Goal: Transaction & Acquisition: Purchase product/service

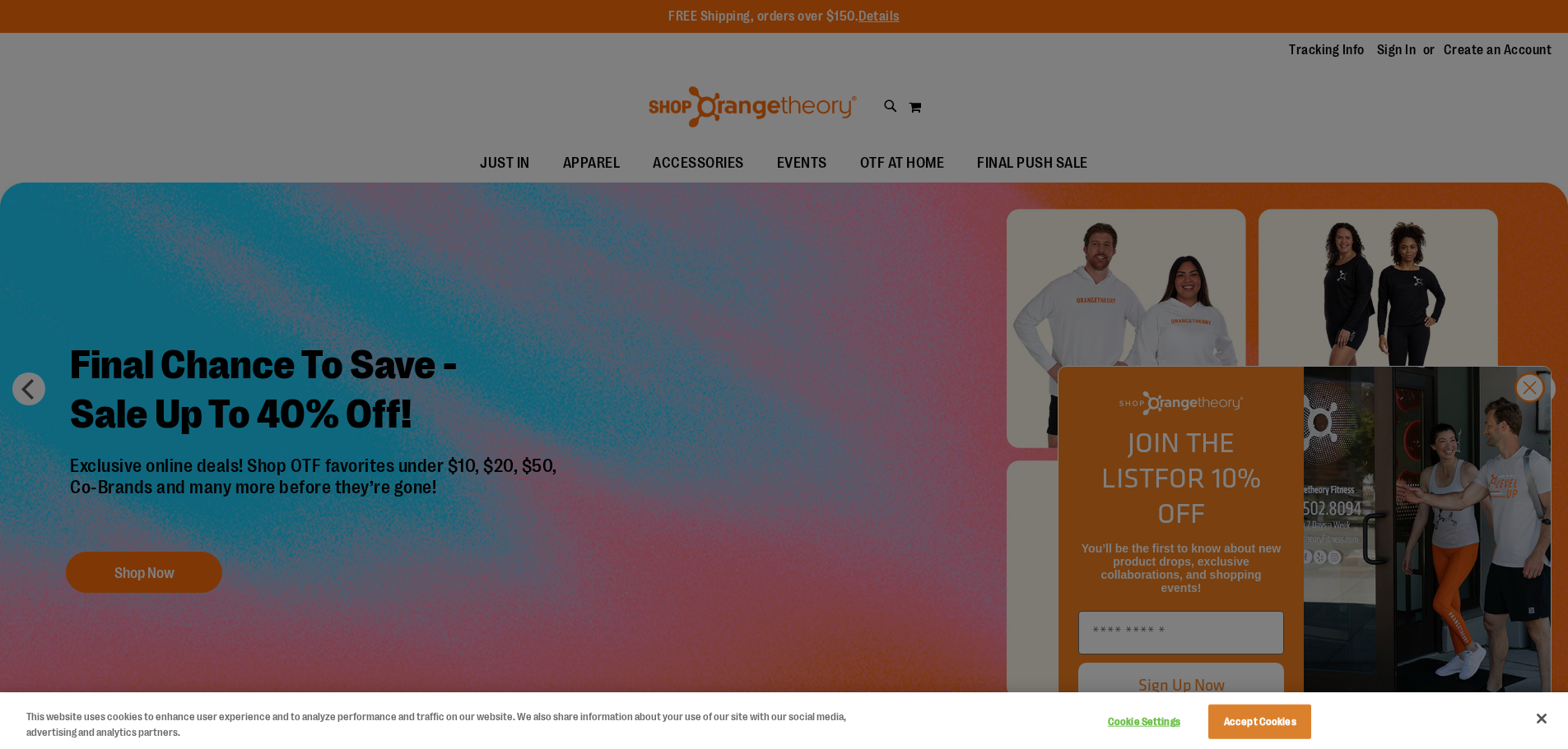
click at [1526, 421] on div at bounding box center [784, 374] width 1568 height 749
click at [1532, 422] on div at bounding box center [784, 374] width 1568 height 749
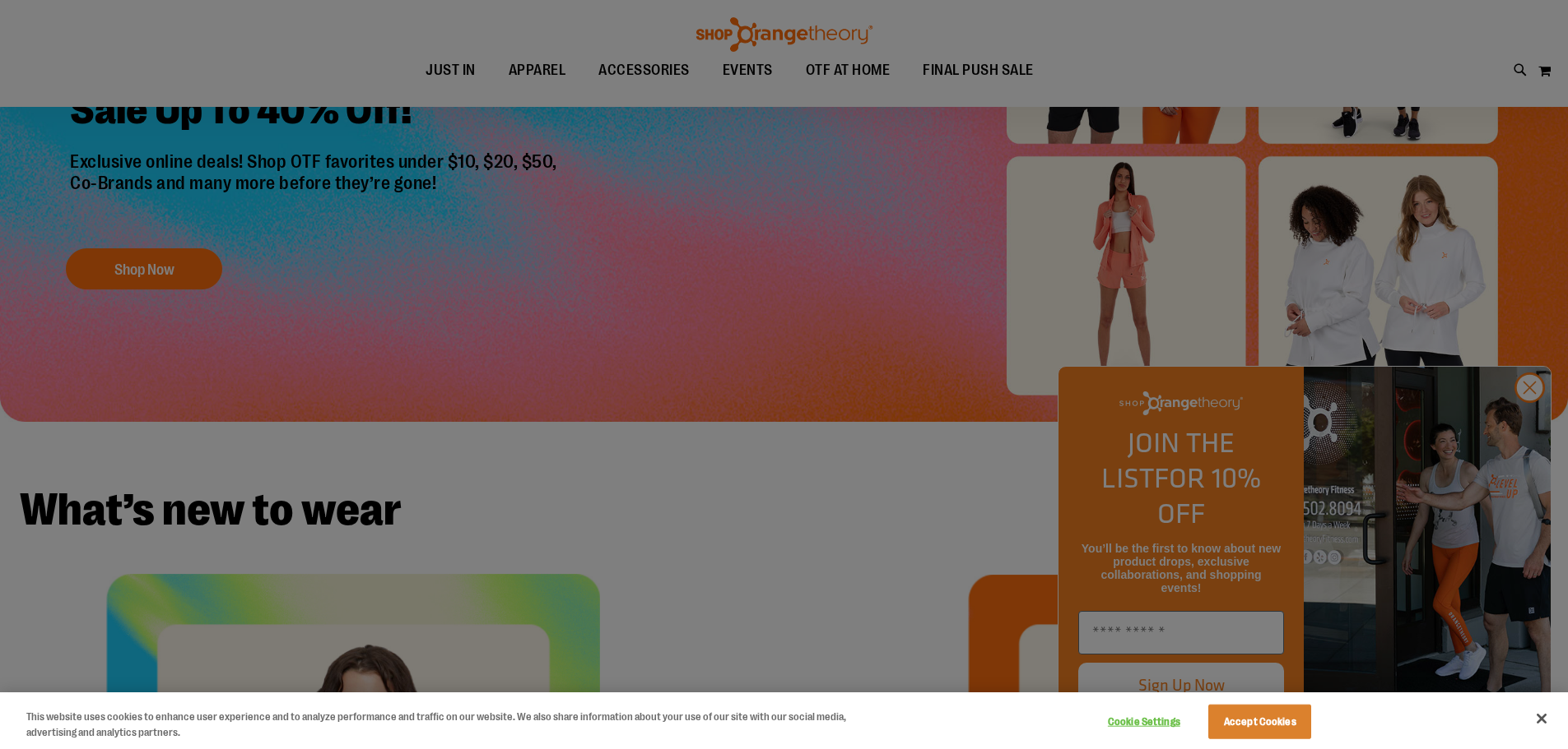
scroll to position [308, 0]
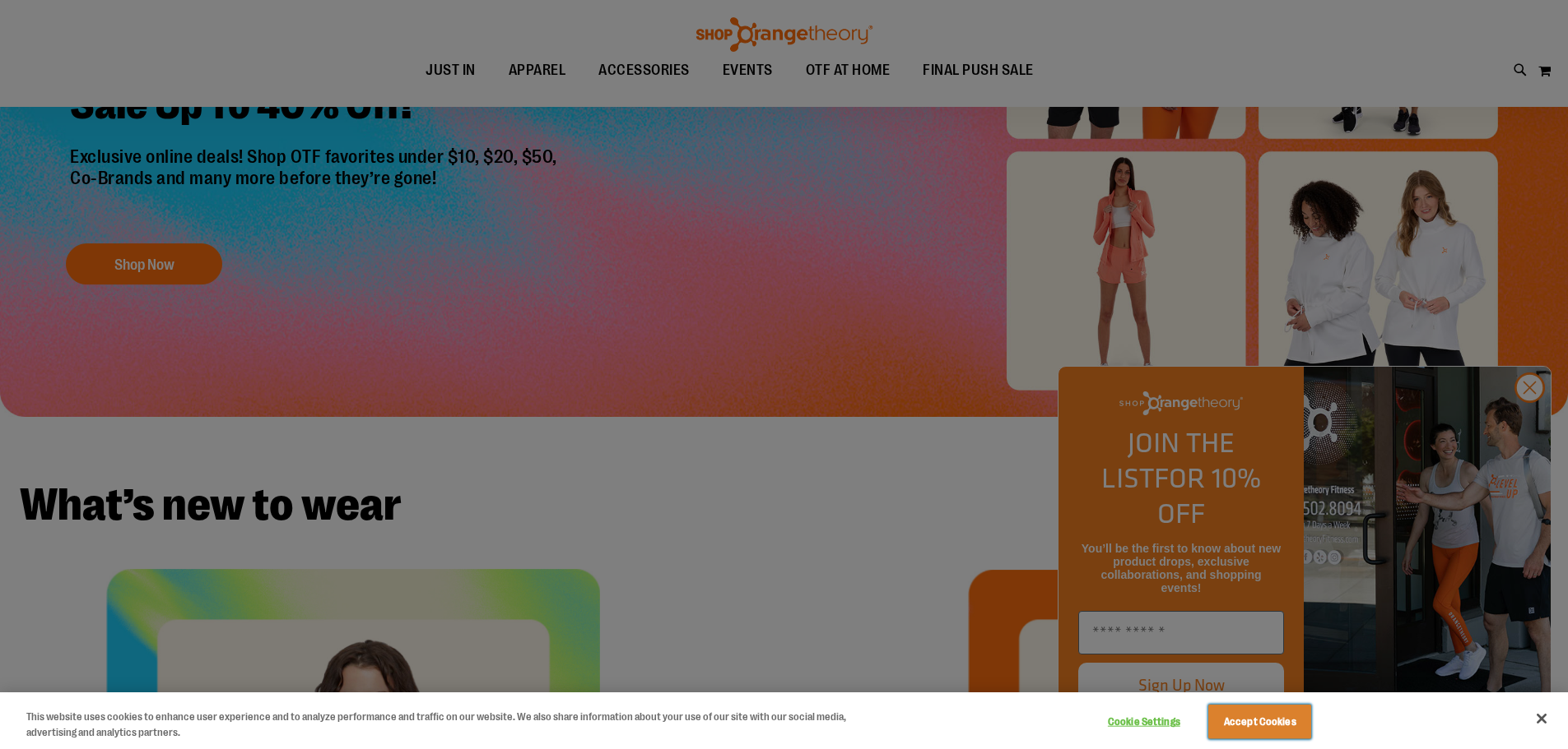
click at [1288, 730] on button "Accept Cookies" at bounding box center [1259, 722] width 102 height 35
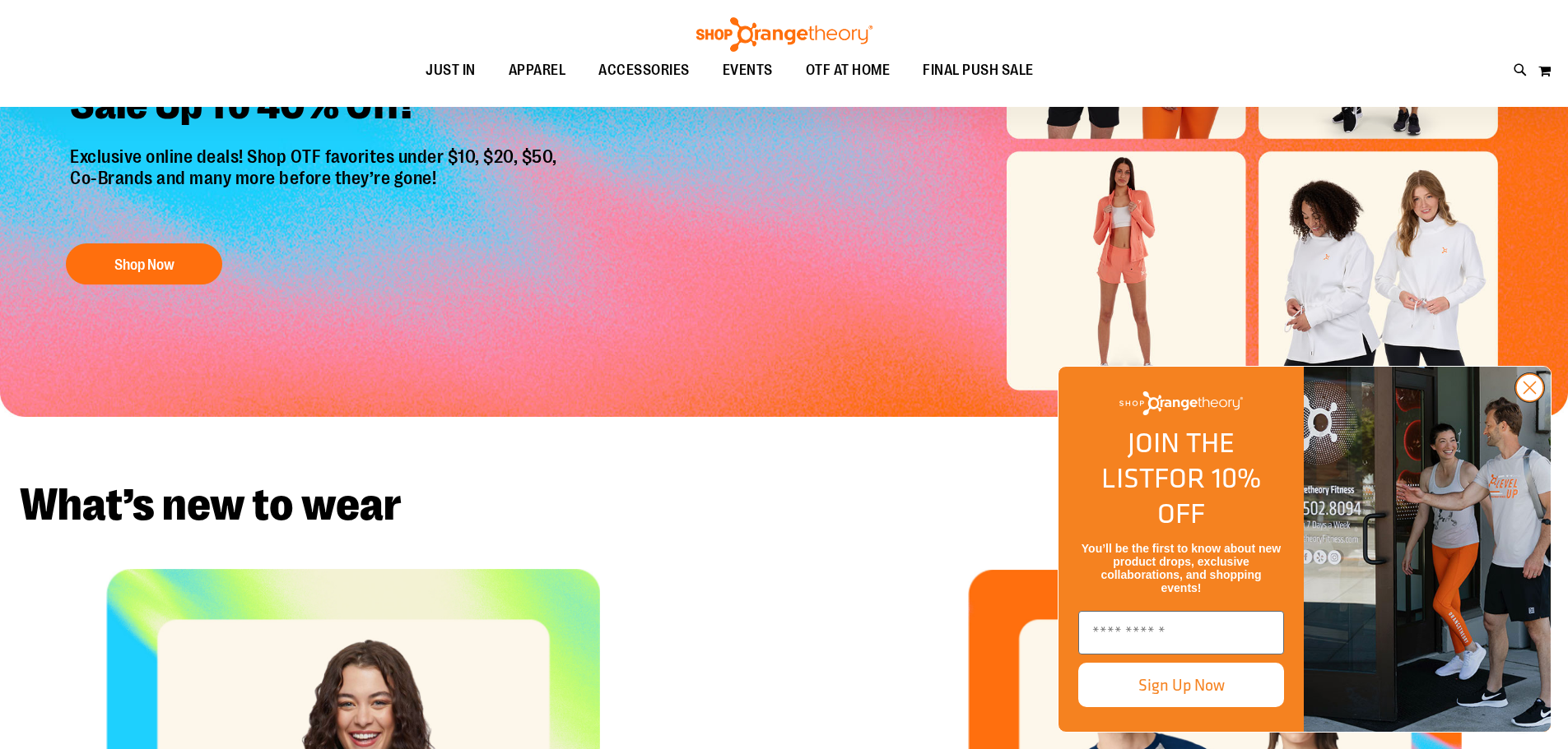
click at [1525, 401] on circle "Close dialog" at bounding box center [1529, 388] width 27 height 27
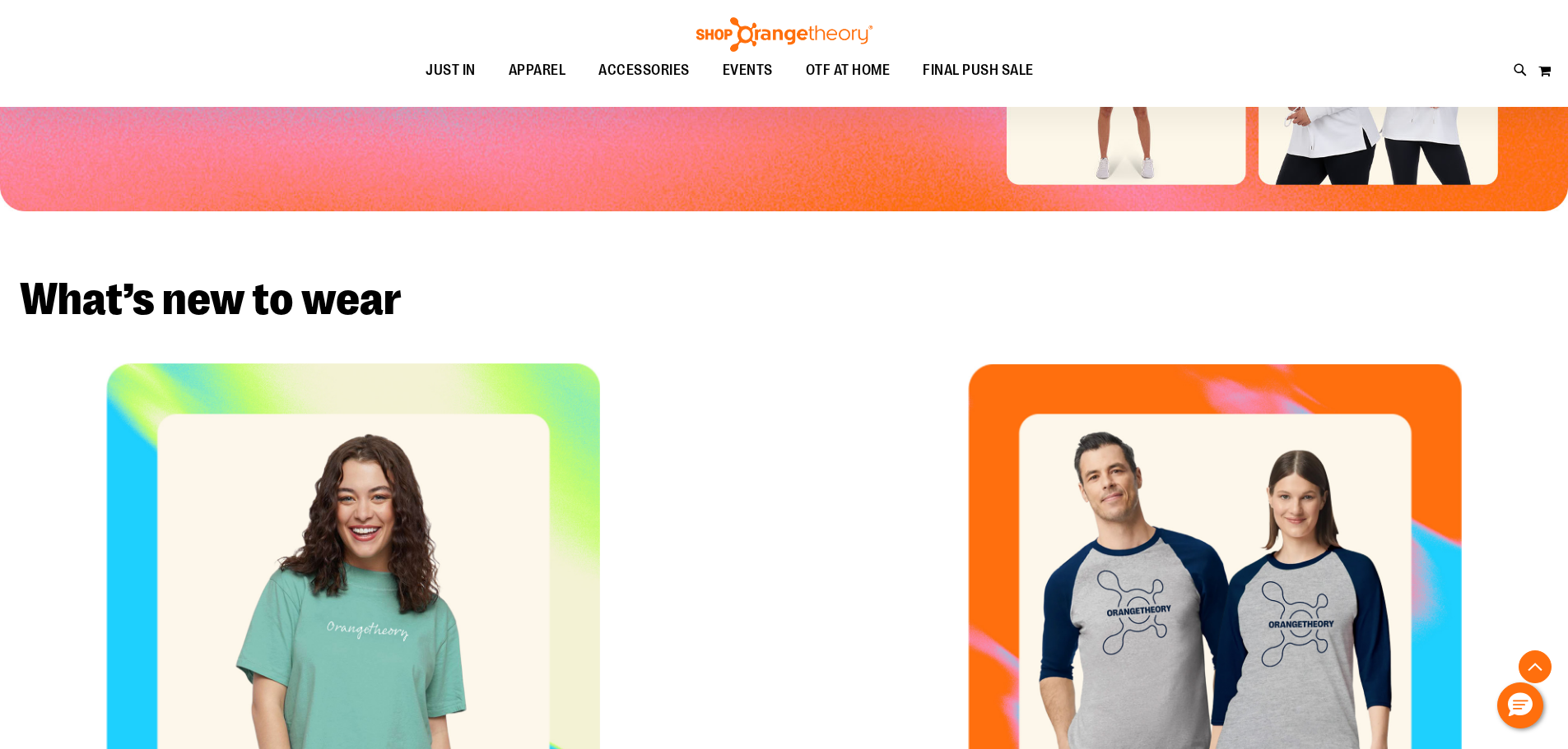
scroll to position [372, 0]
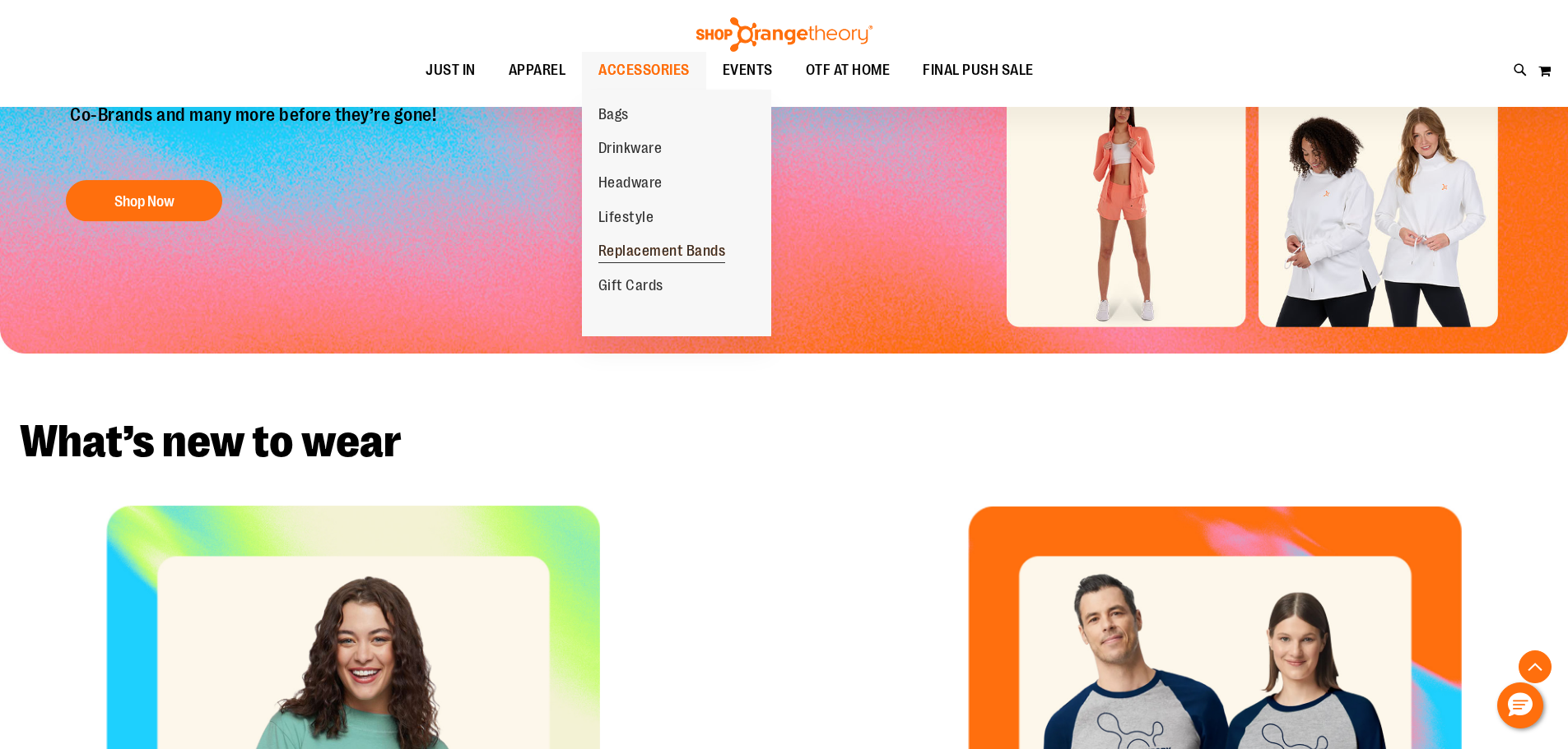
click at [662, 256] on span "Replacement Bands" at bounding box center [662, 253] width 128 height 20
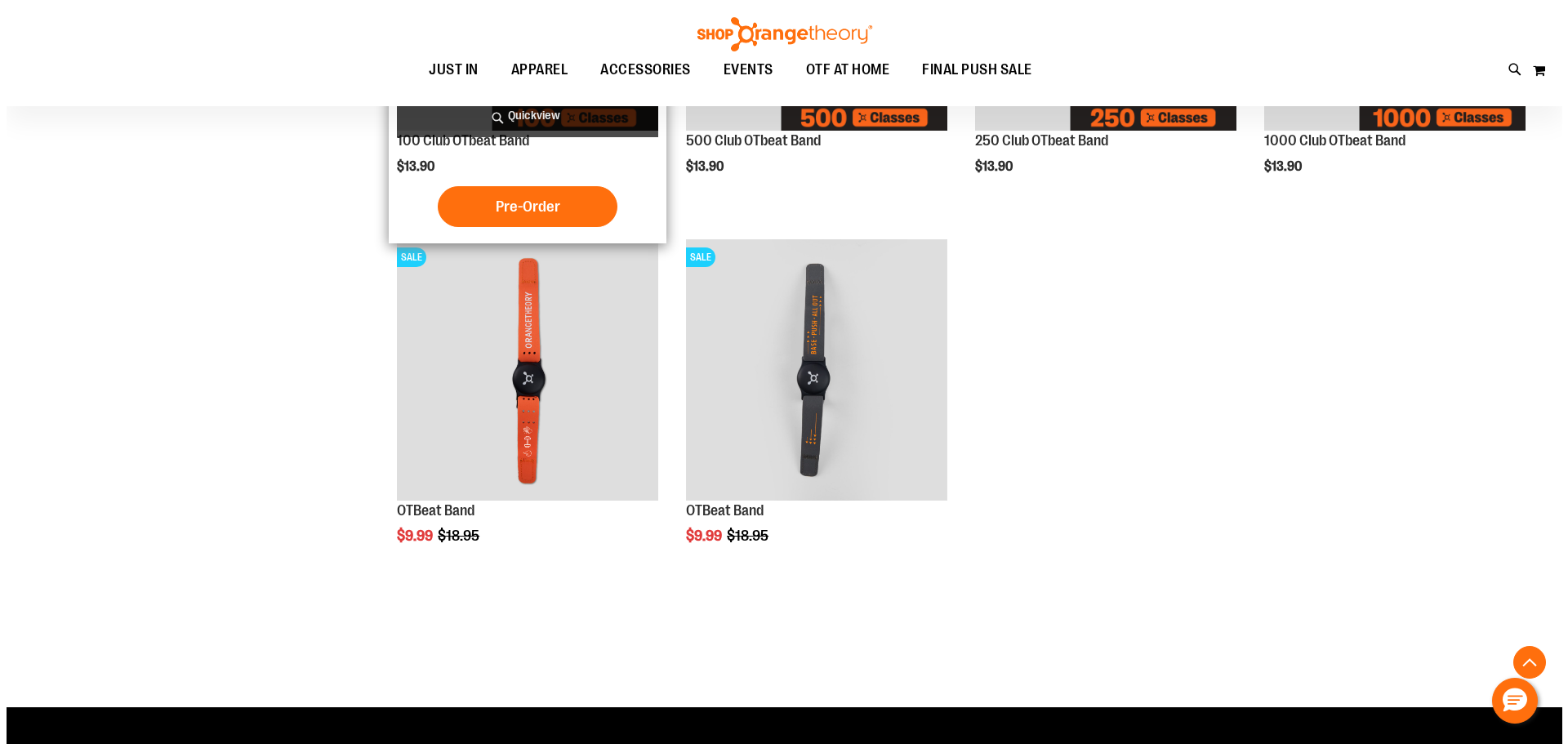
scroll to position [489, 0]
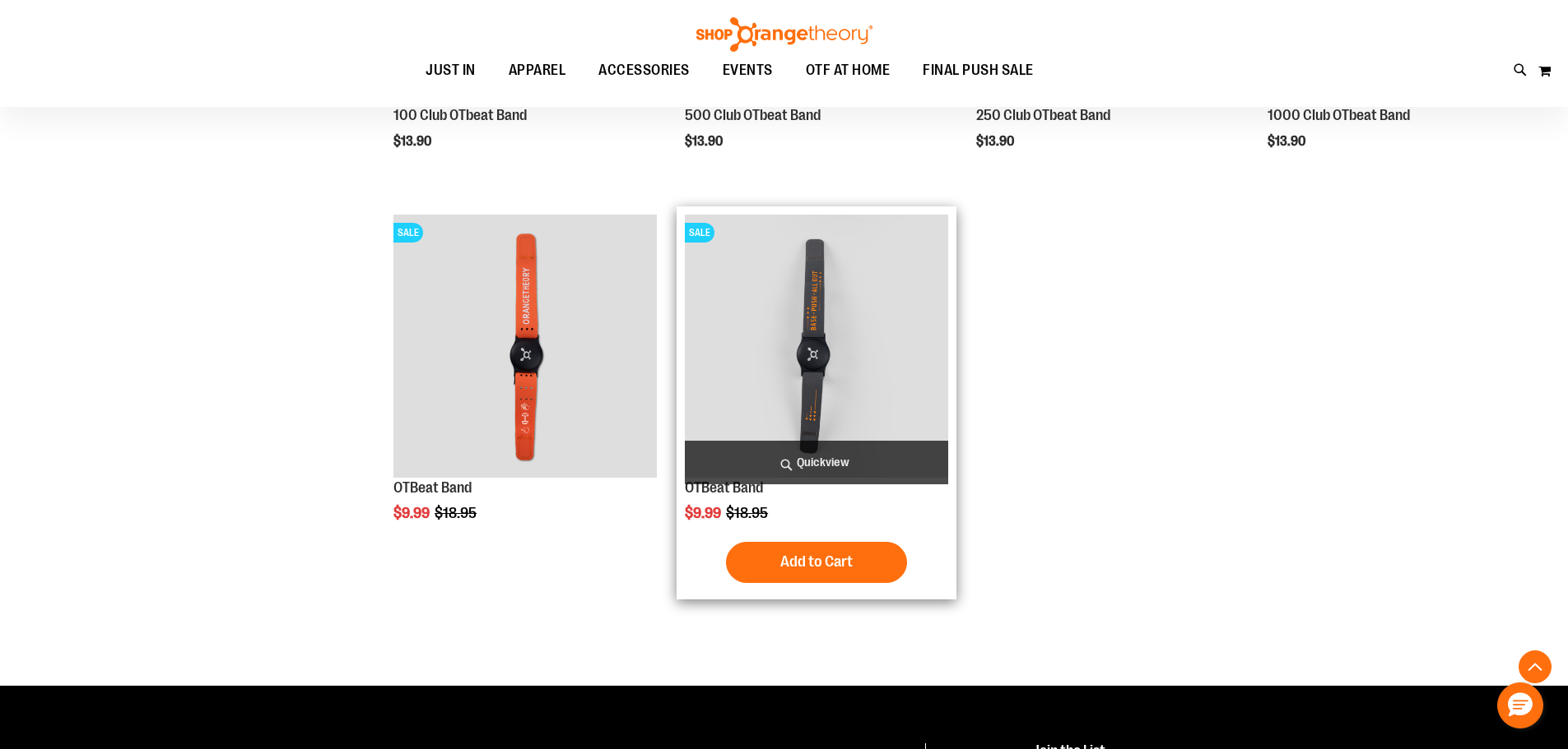
click at [811, 456] on span "Quickview" at bounding box center [816, 463] width 263 height 44
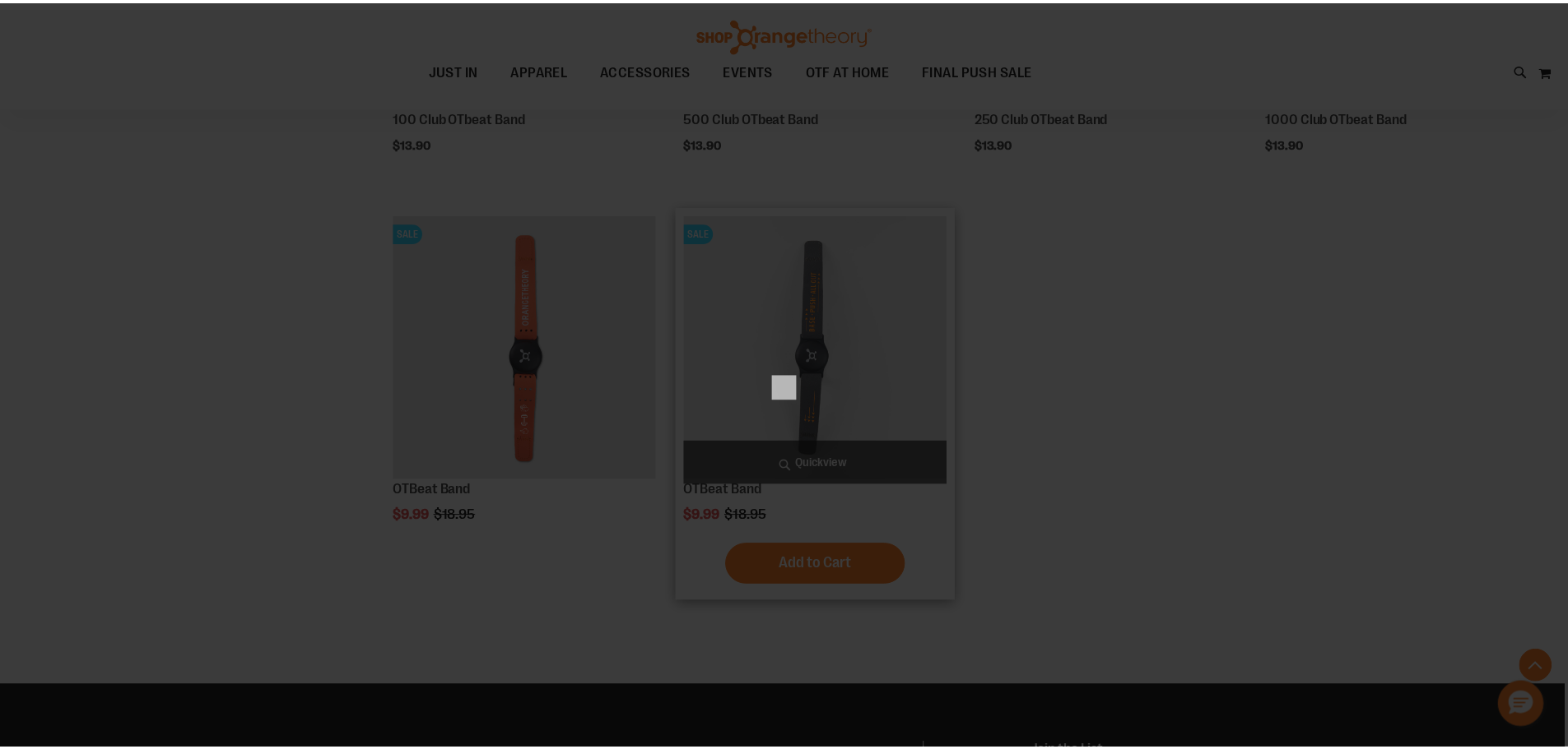
scroll to position [0, 0]
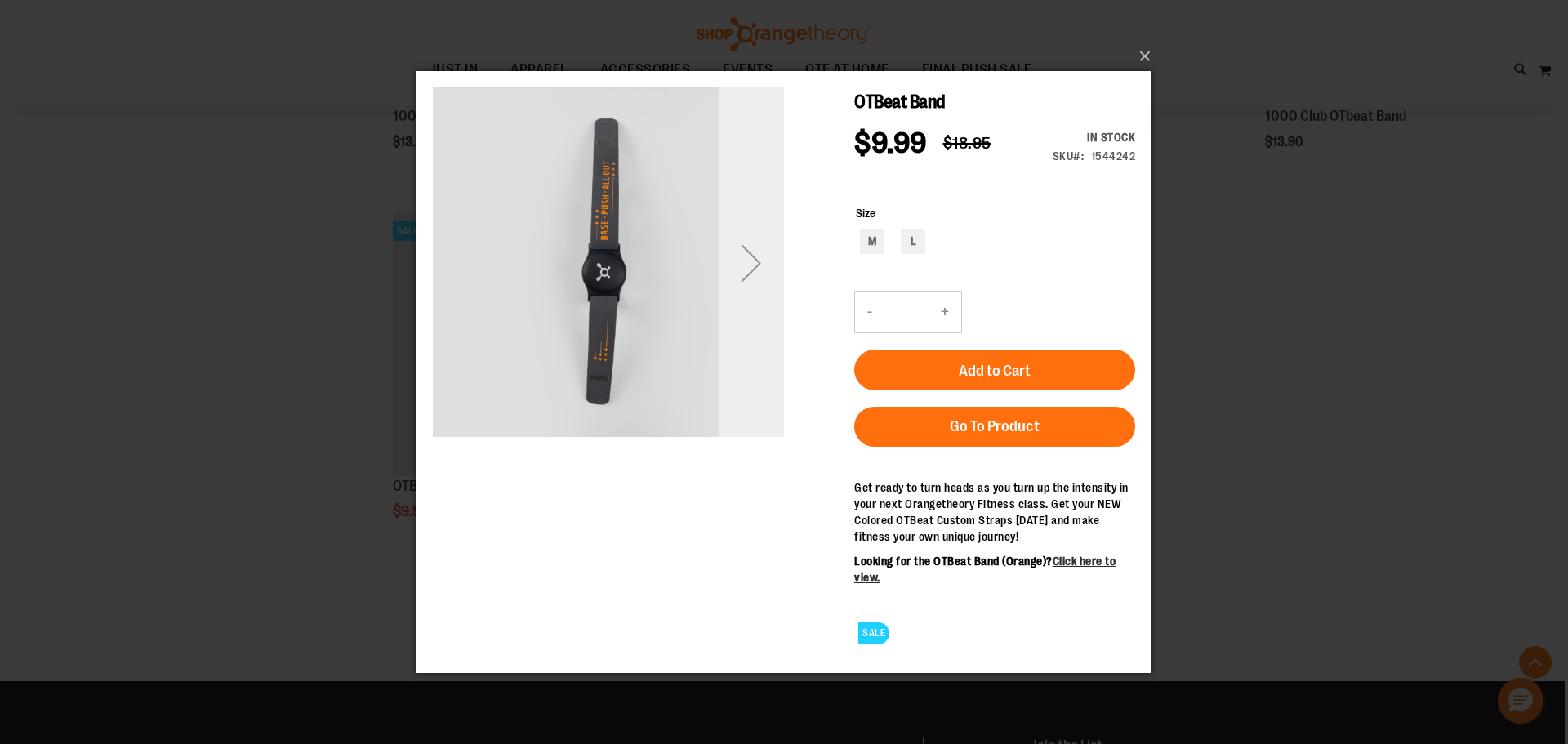
click at [750, 259] on div "Next" at bounding box center [751, 262] width 66 height 66
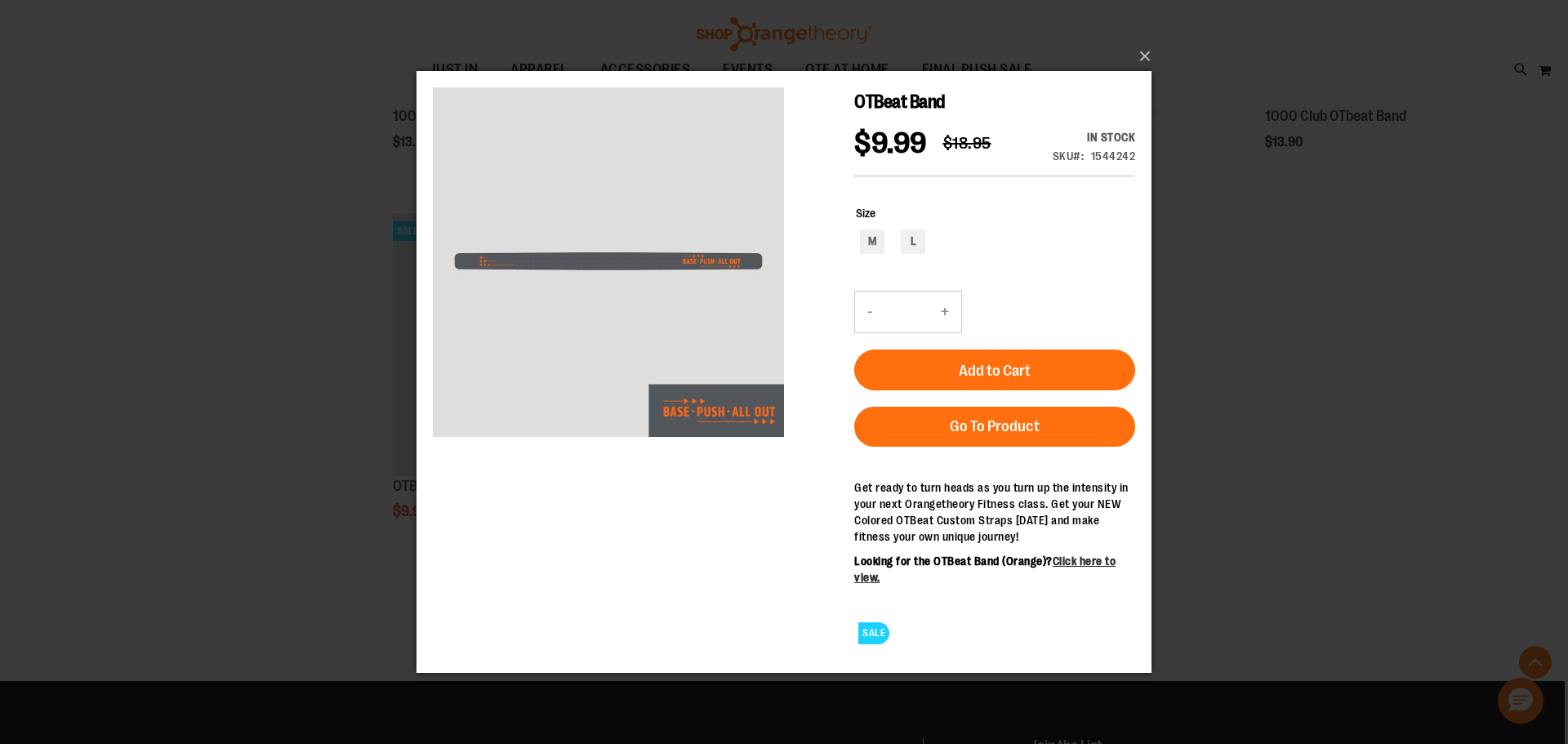
click at [743, 461] on div "OTBeat Band $9.99 Regular Price $18.95 In stock Only %1 left SKU 1544242 Size M…" at bounding box center [784, 371] width 702 height 569
click at [1139, 55] on button "×" at bounding box center [789, 56] width 735 height 36
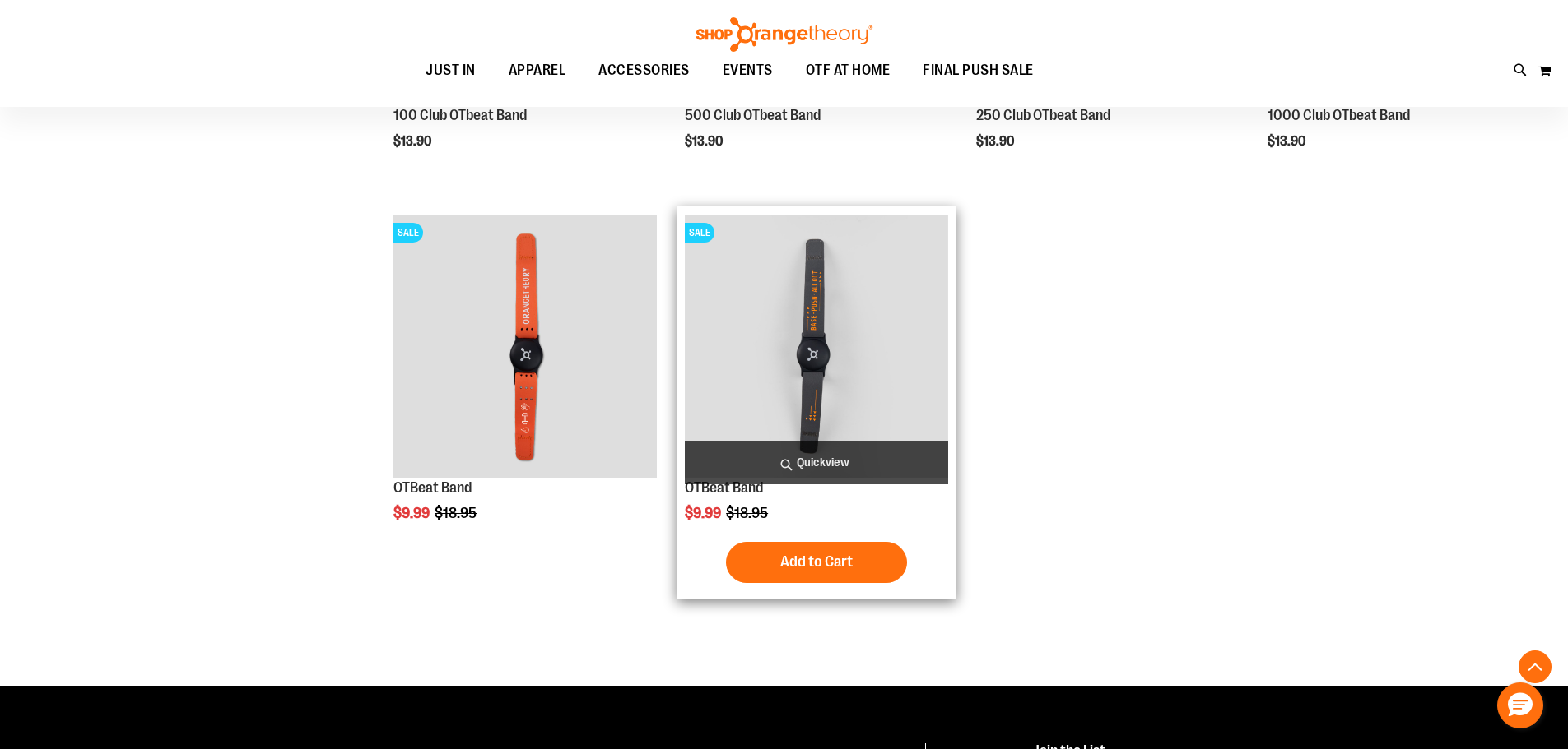
click at [778, 300] on img "product" at bounding box center [816, 346] width 263 height 263
click at [814, 554] on span "Add to Cart" at bounding box center [816, 561] width 73 height 18
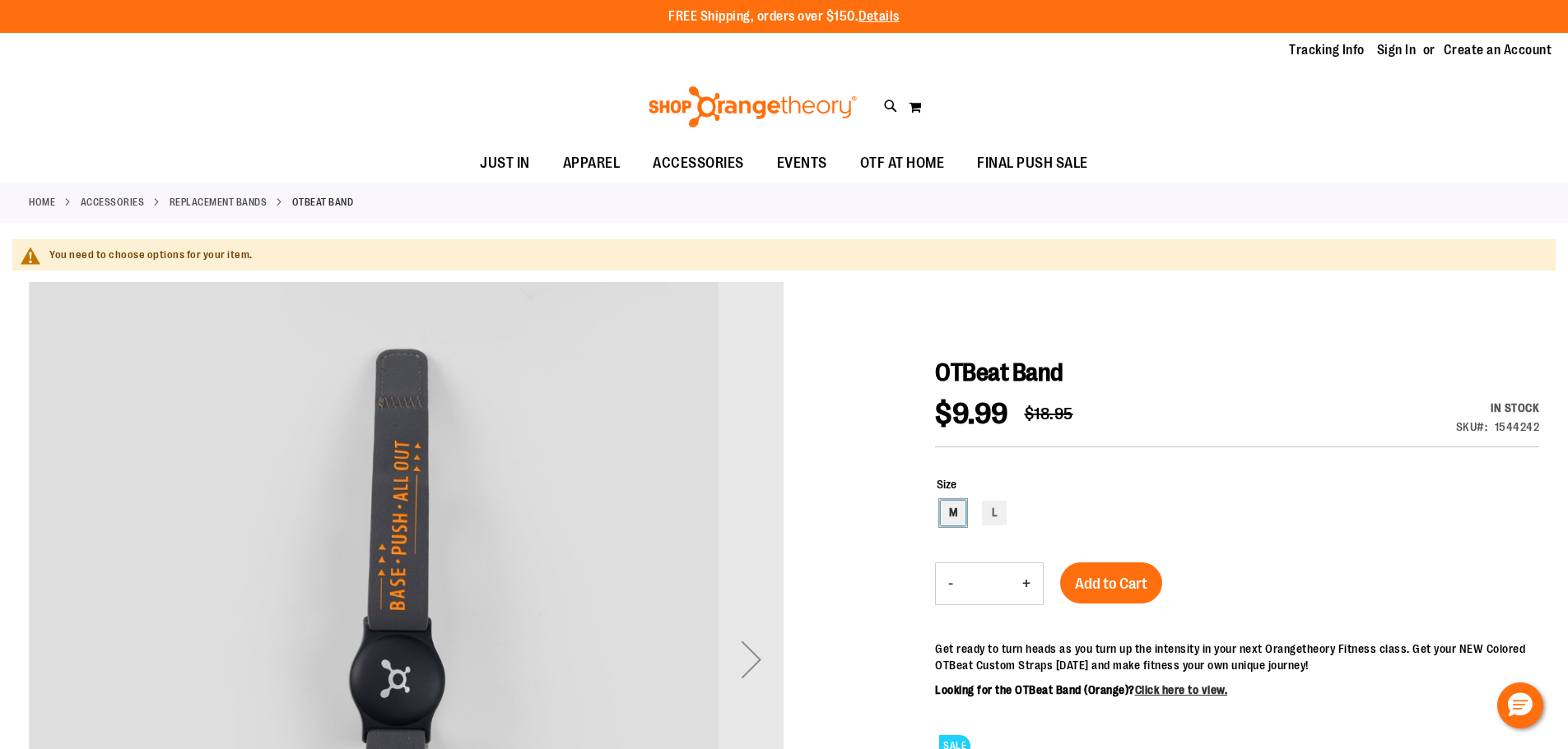
click at [956, 511] on div "M" at bounding box center [952, 513] width 25 height 25
type input "***"
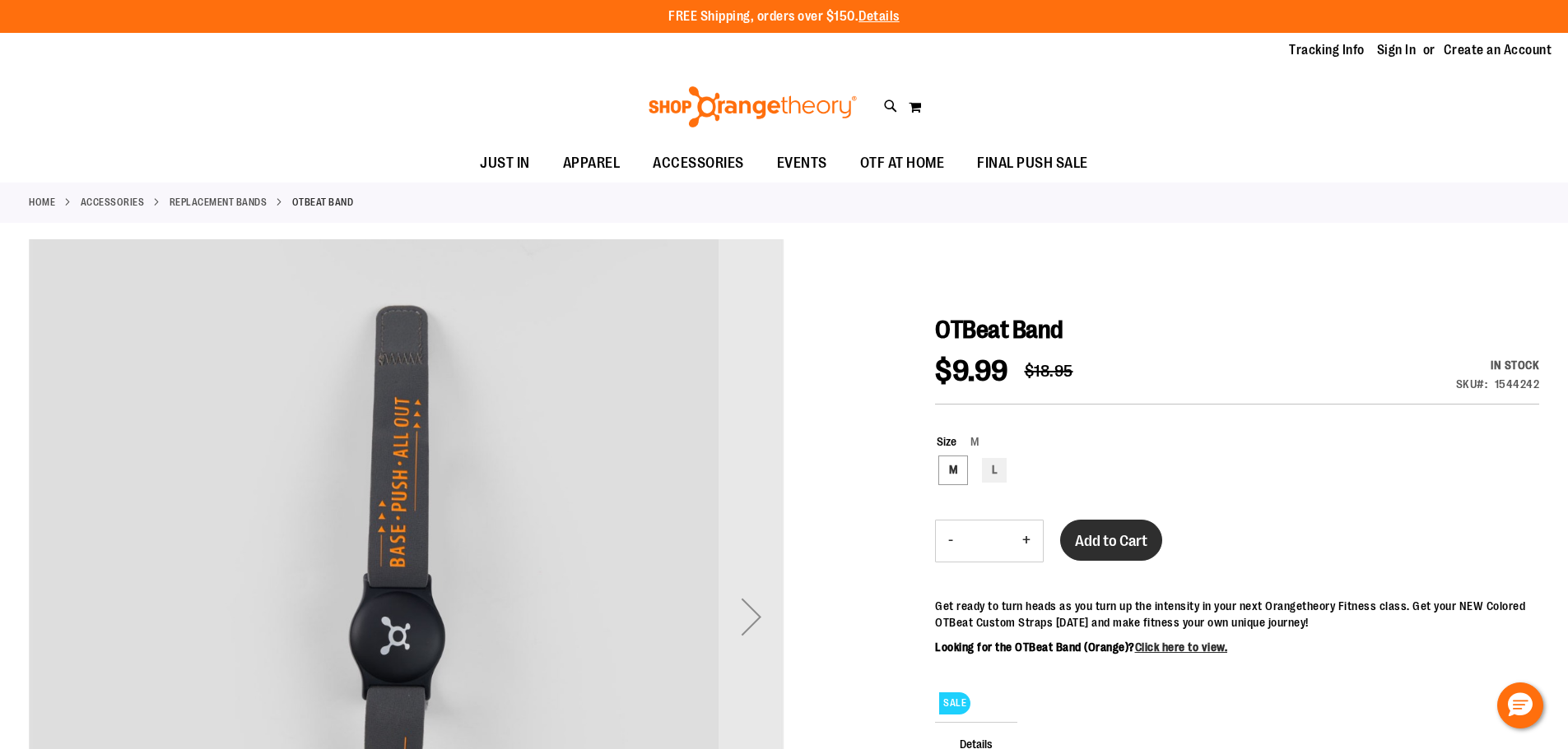
click at [1121, 531] on button "Add to Cart" at bounding box center [1111, 540] width 102 height 41
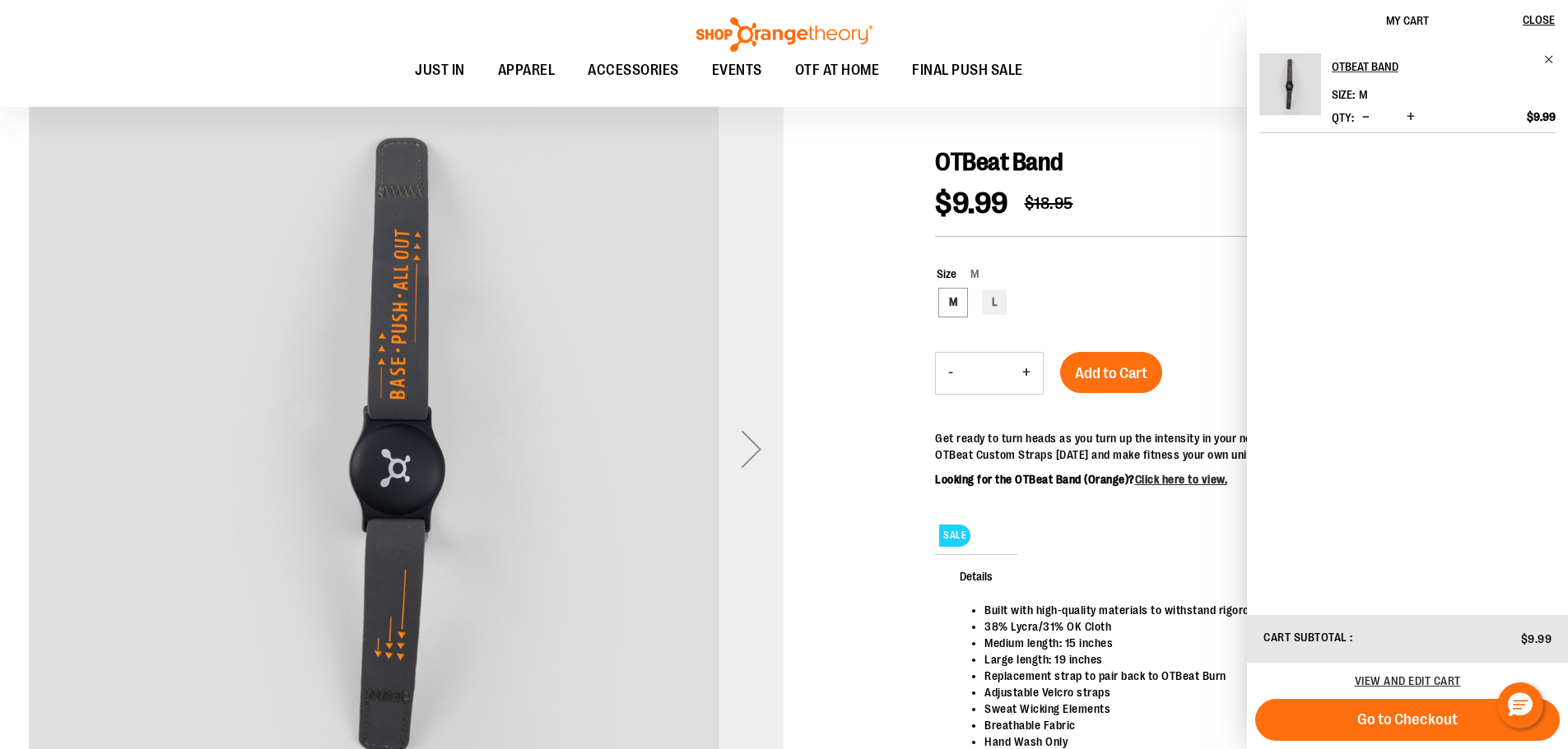
scroll to position [163, 0]
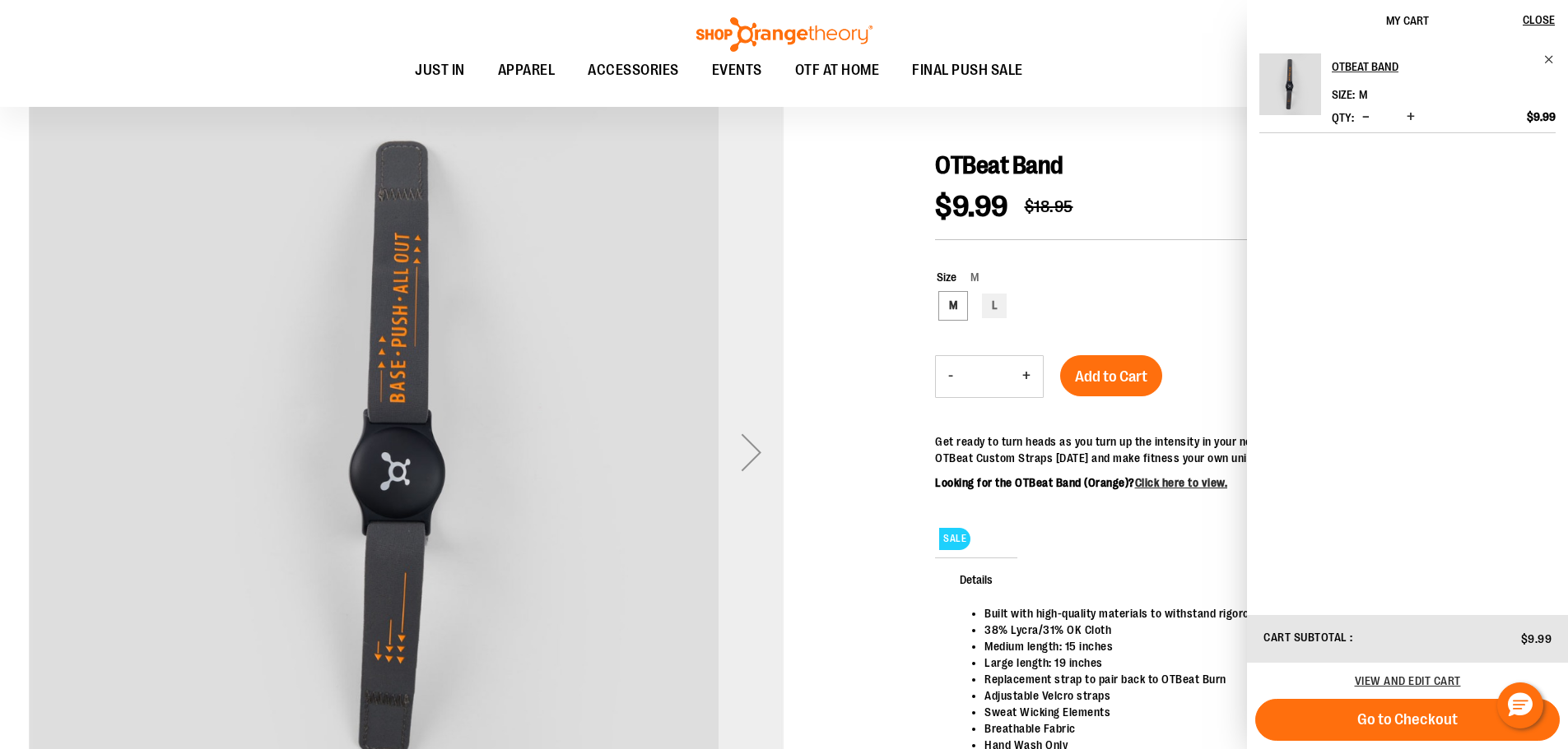
click at [757, 460] on div "Next" at bounding box center [752, 453] width 66 height 66
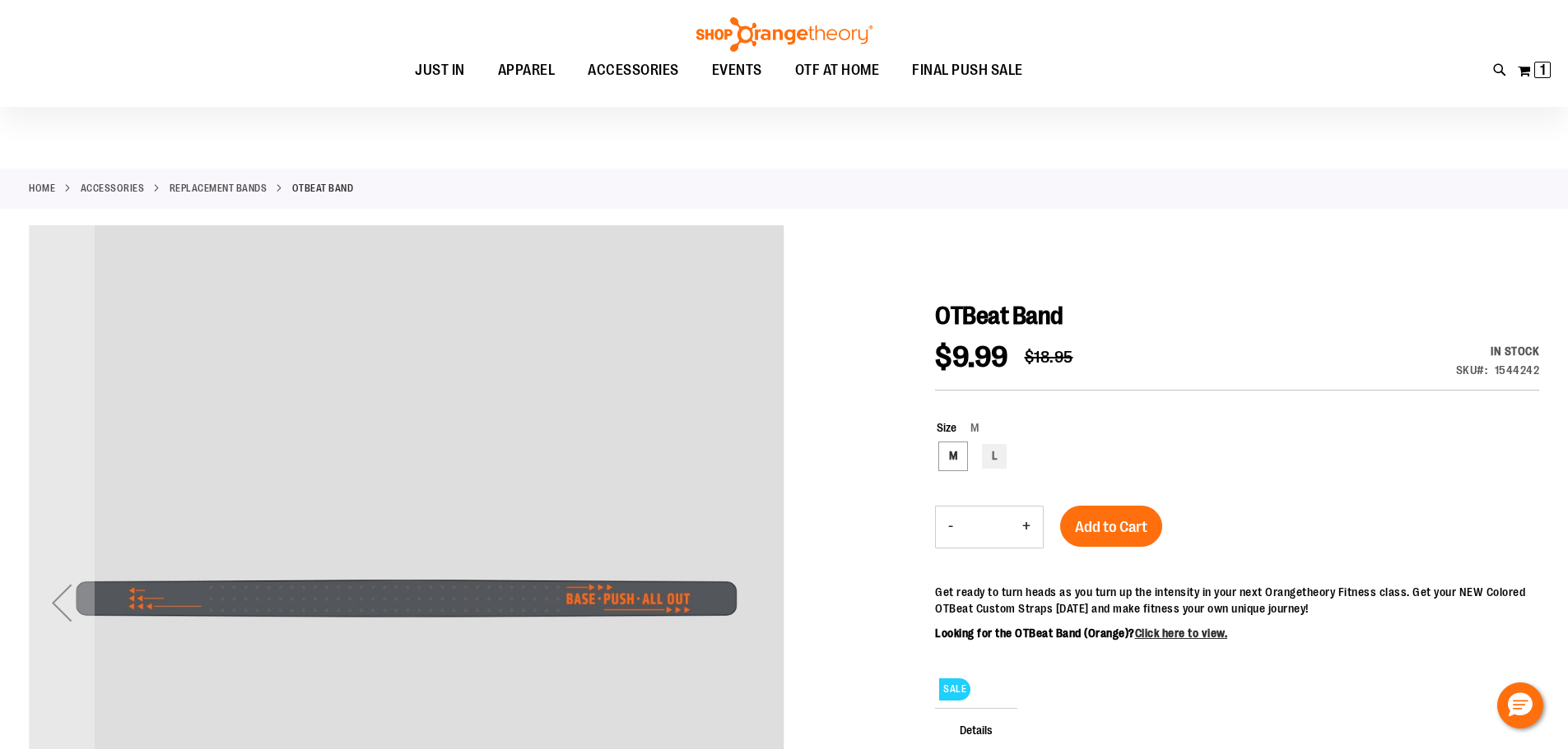
scroll to position [0, 0]
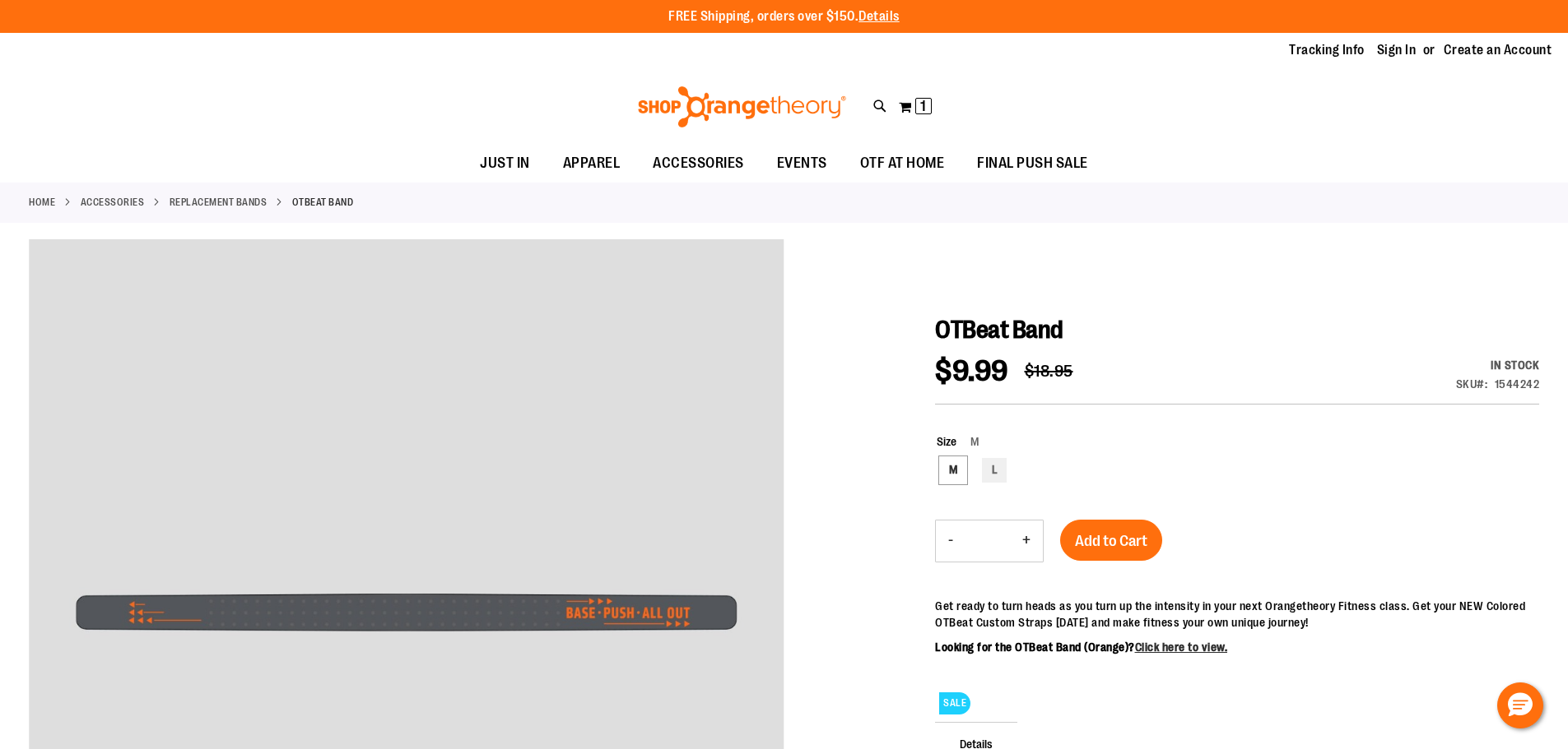
click at [201, 196] on link "Replacement Bands" at bounding box center [218, 201] width 98 height 14
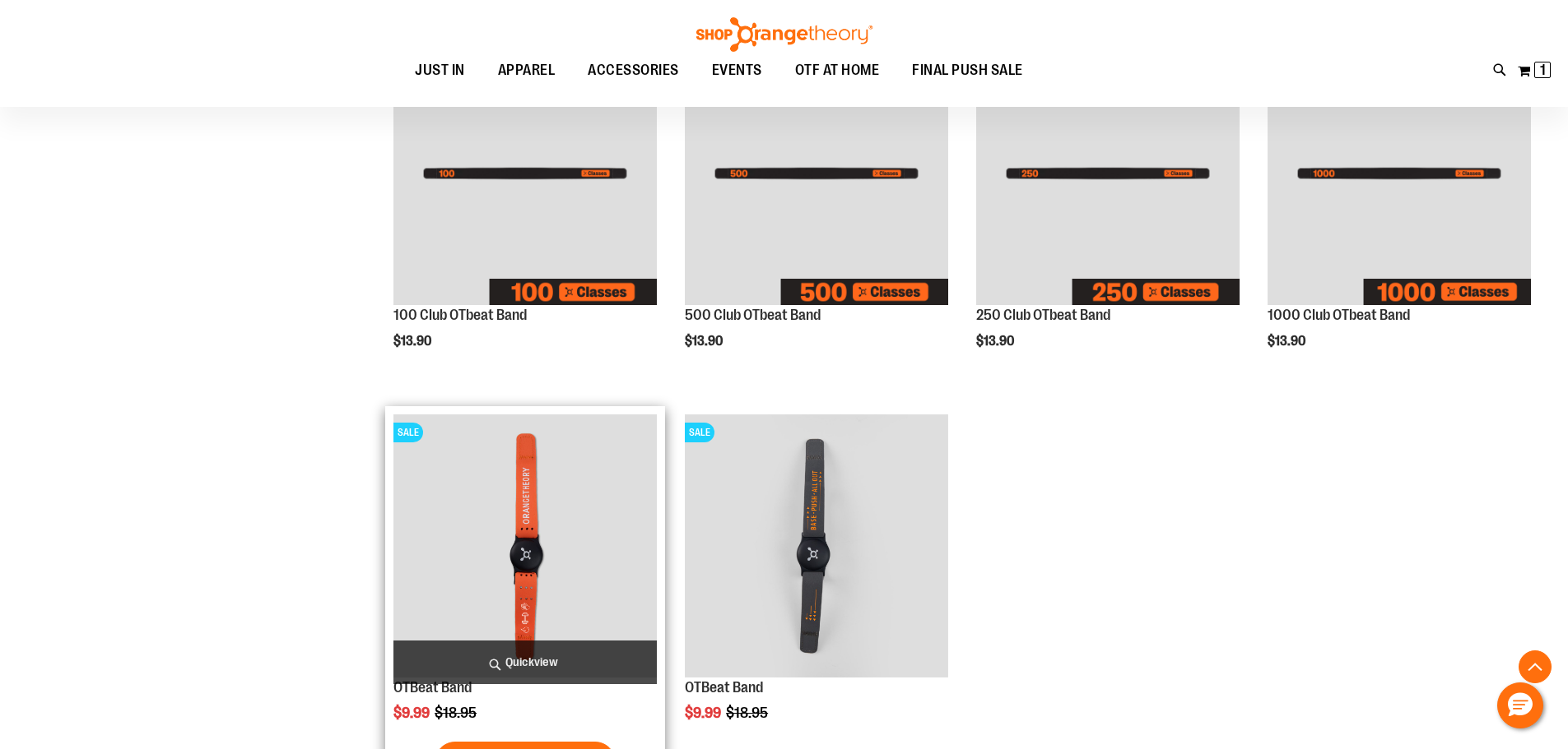
scroll to position [328, 0]
